Goal: Information Seeking & Learning: Learn about a topic

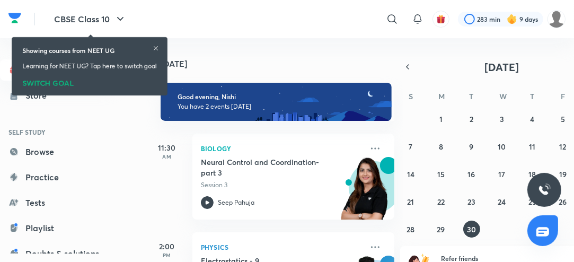
click at [157, 48] on icon at bounding box center [156, 48] width 4 height 4
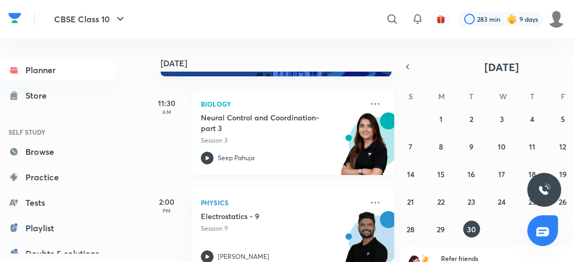
scroll to position [64, 0]
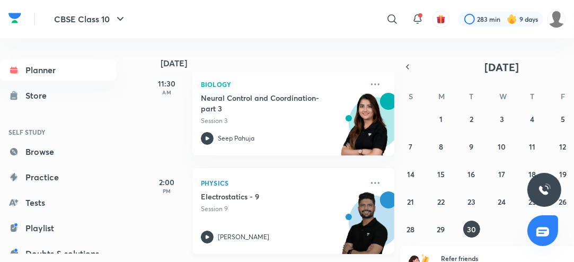
click at [207, 239] on icon at bounding box center [207, 237] width 13 height 13
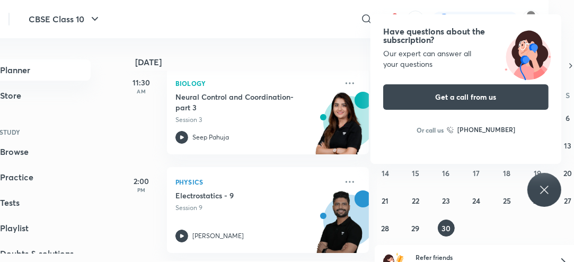
scroll to position [1, 25]
